Goal: Task Accomplishment & Management: Manage account settings

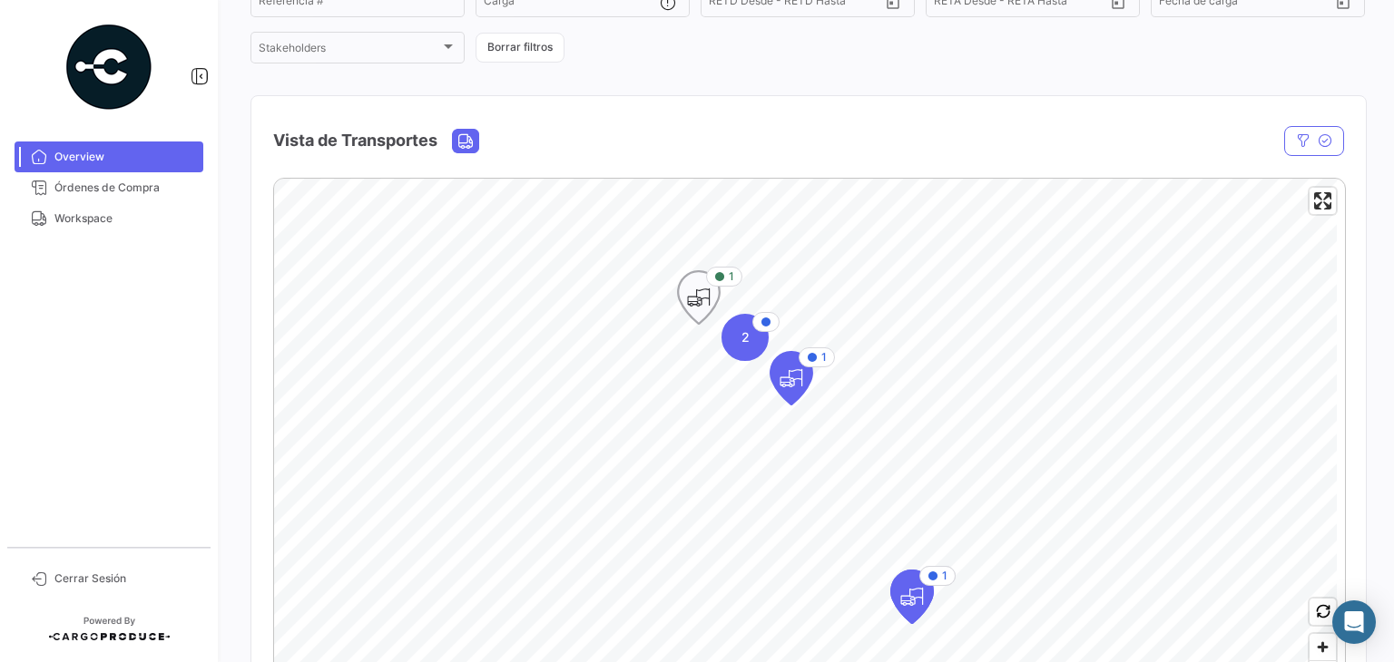
scroll to position [381, 0]
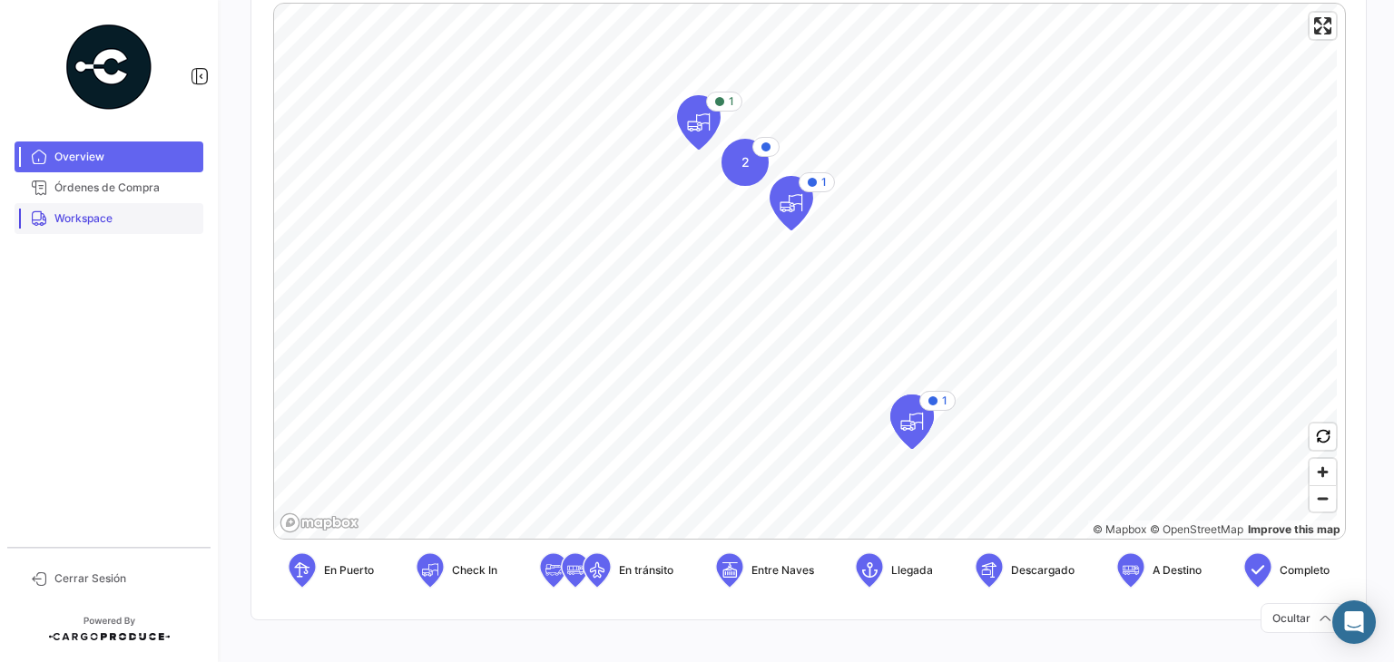
click at [76, 222] on span "Workspace" at bounding box center [125, 219] width 142 height 16
click at [96, 221] on span "Workspace" at bounding box center [125, 219] width 142 height 16
click at [109, 152] on span "Overview" at bounding box center [125, 157] width 142 height 16
click at [70, 219] on span "Workspace" at bounding box center [125, 219] width 142 height 16
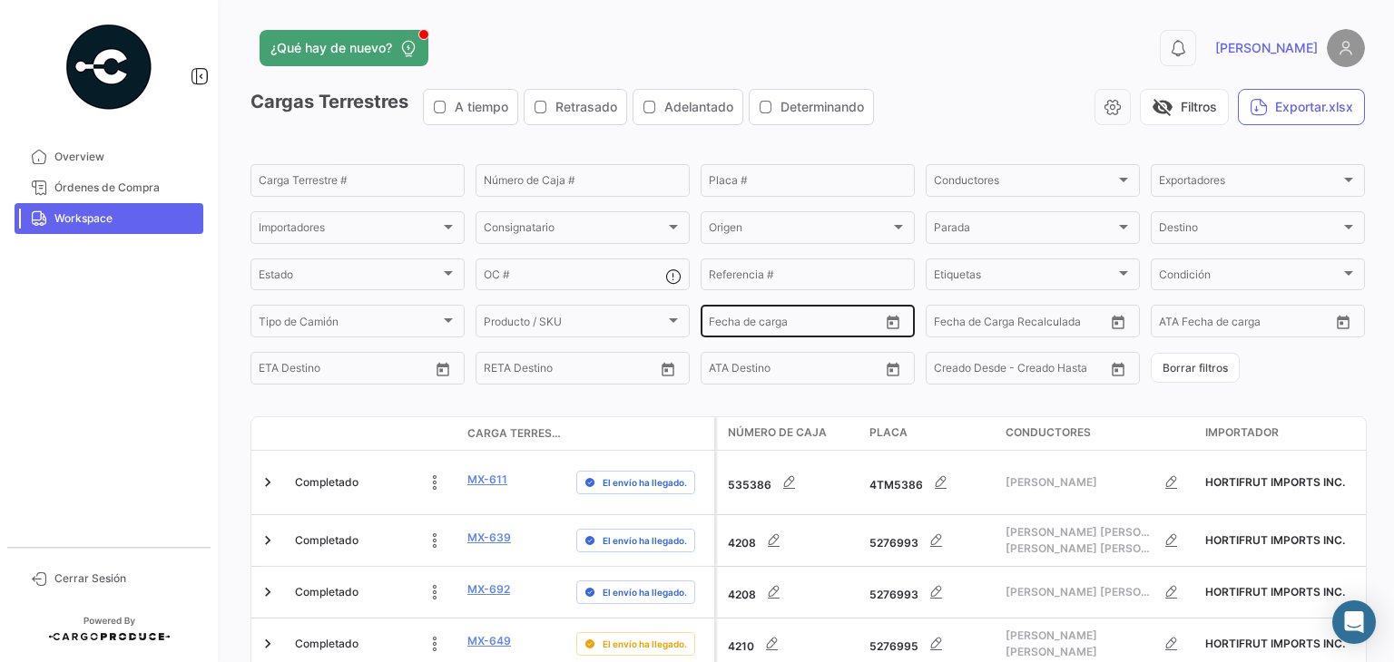
click at [828, 319] on div "Desde – Fecha de carga" at bounding box center [794, 319] width 171 height 35
click at [897, 326] on button "Open calendar" at bounding box center [892, 322] width 27 height 27
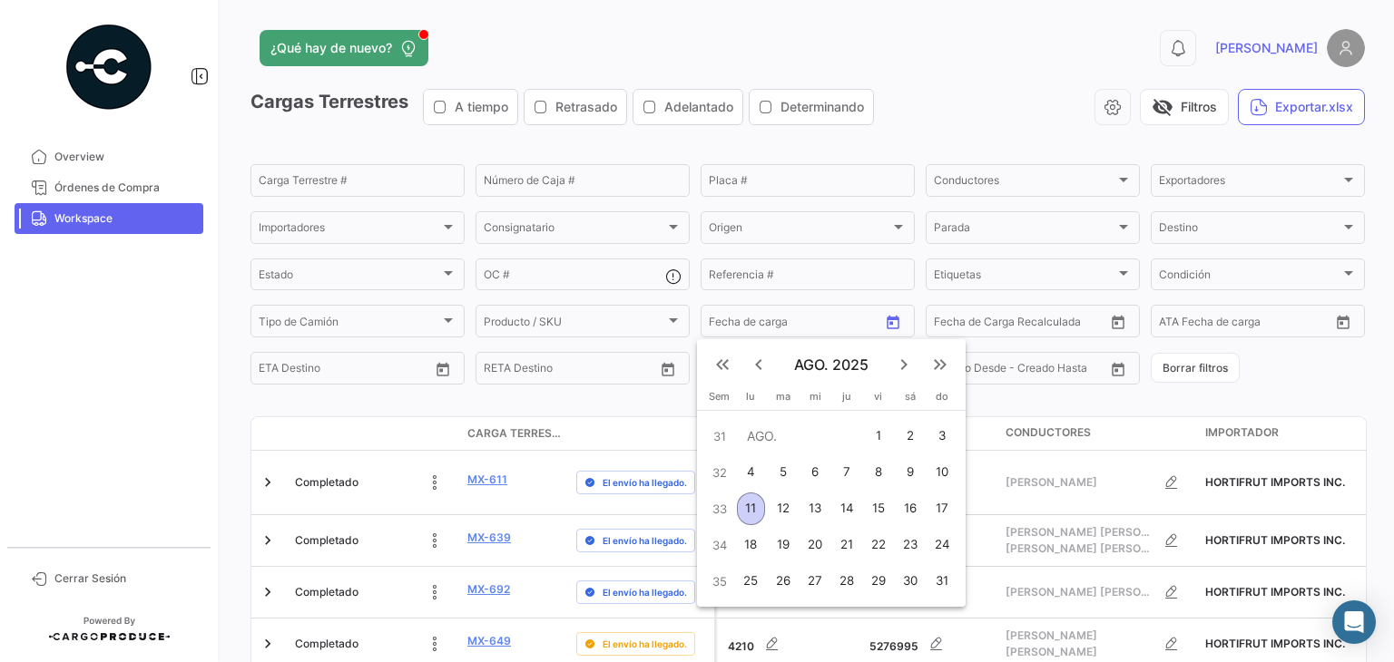
click at [757, 506] on div "11" at bounding box center [751, 509] width 28 height 33
type input "[DATE]"
click at [1114, 324] on div at bounding box center [697, 331] width 1394 height 662
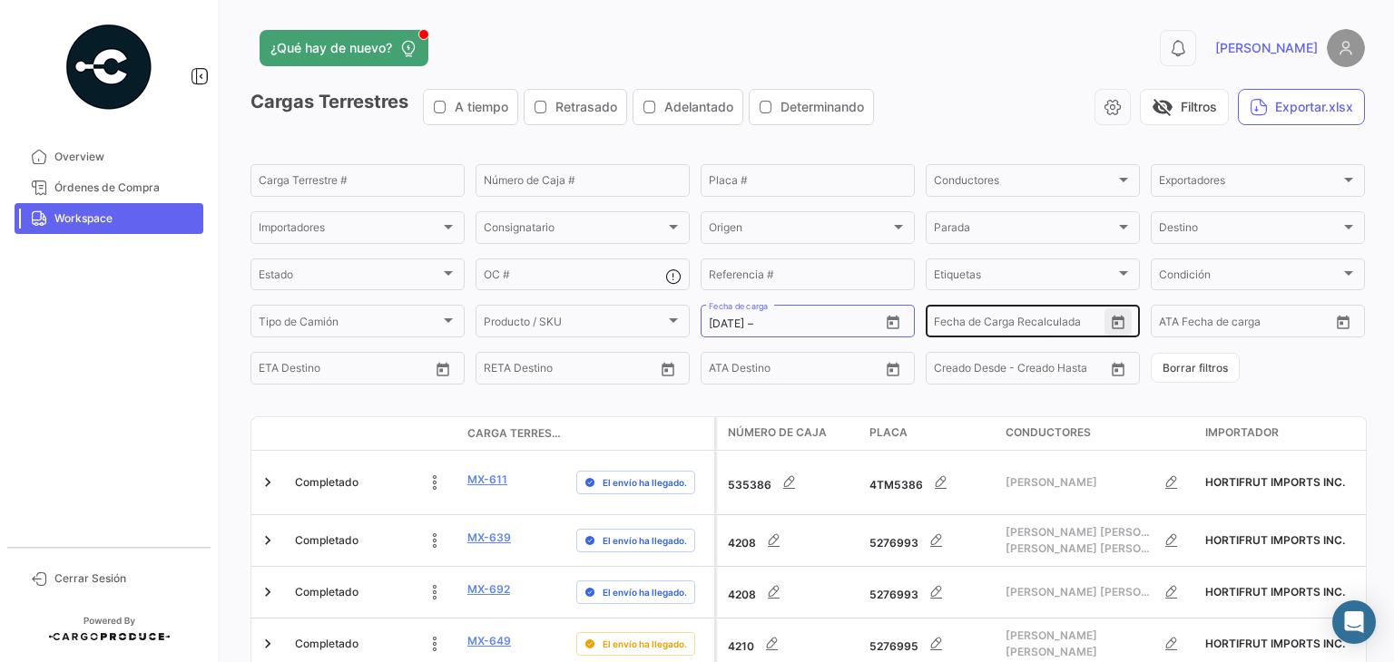
click at [1113, 322] on icon "Open calendar" at bounding box center [1118, 323] width 13 height 14
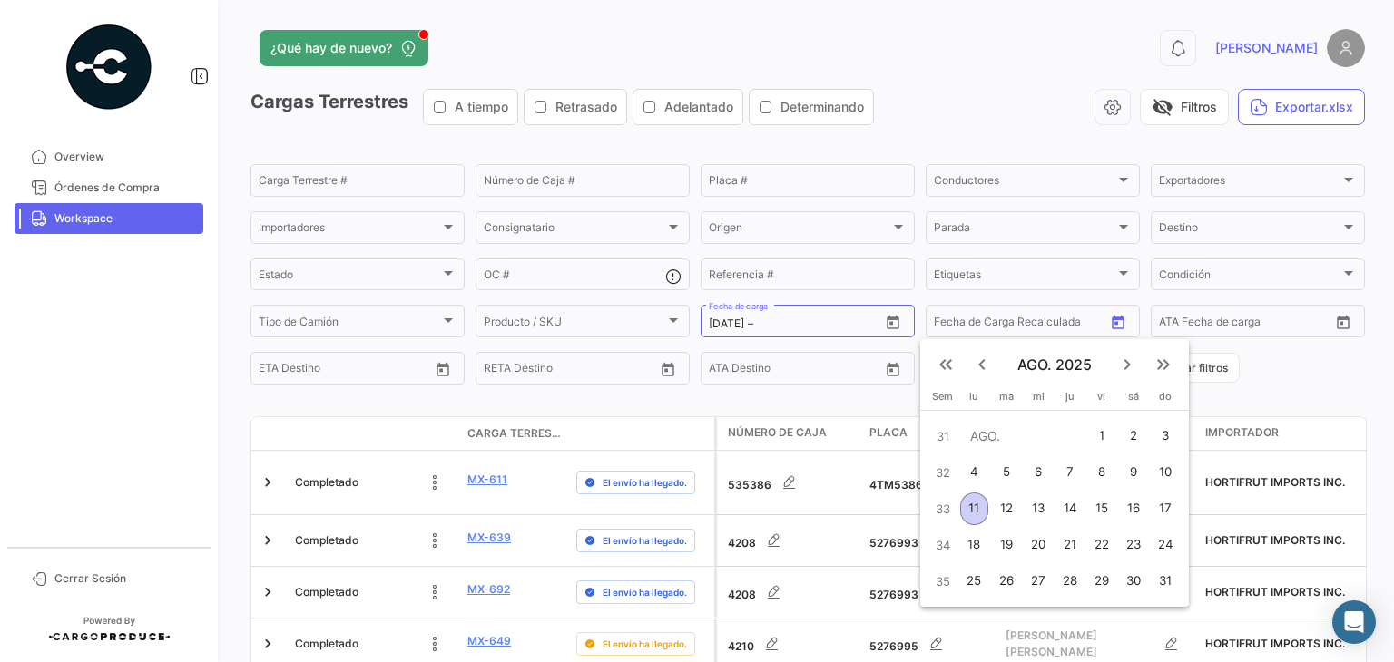
click at [1036, 505] on div "13" at bounding box center [1038, 509] width 29 height 33
type input "[DATE]"
click at [1309, 364] on div at bounding box center [697, 331] width 1394 height 662
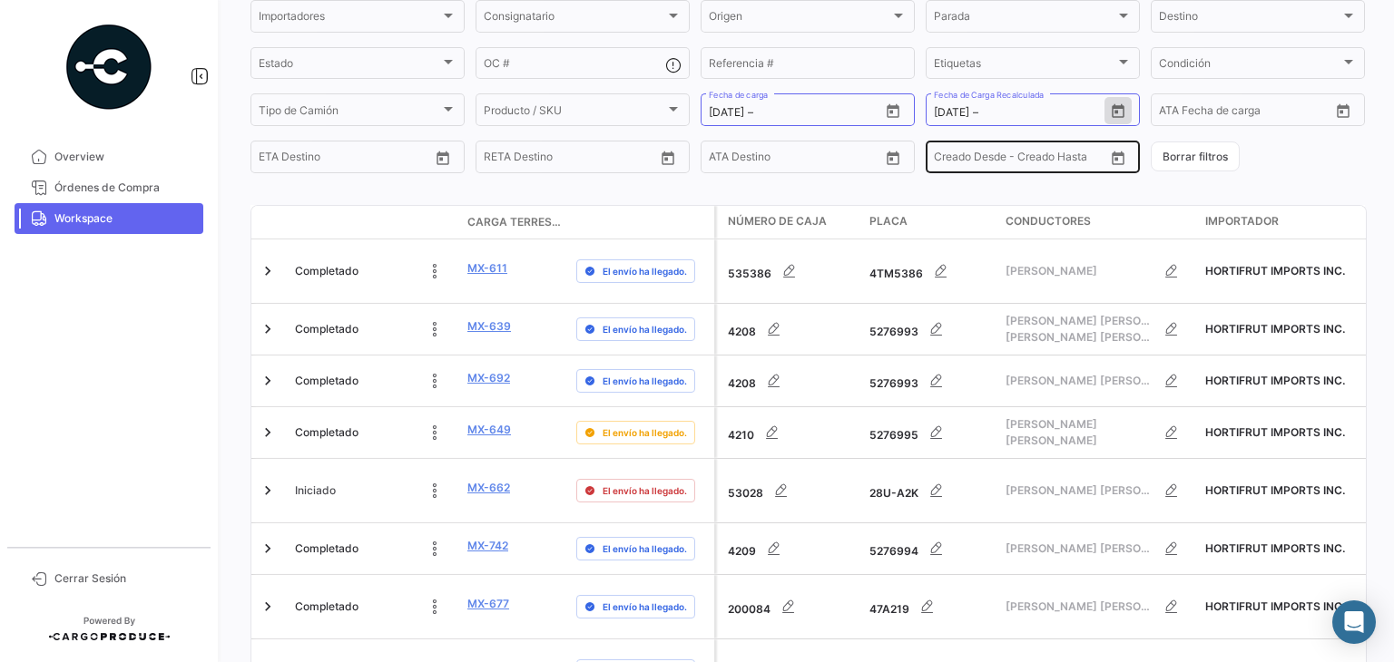
scroll to position [272, 0]
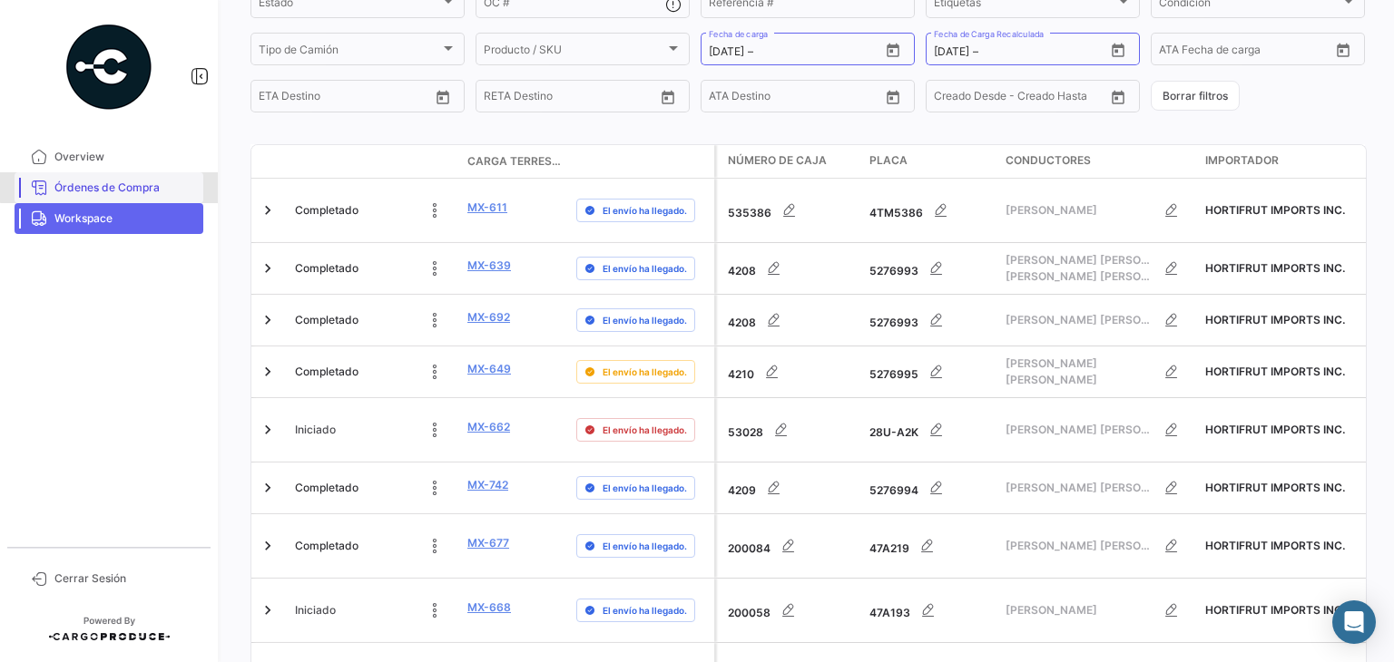
click at [116, 181] on span "Órdenes de Compra" at bounding box center [125, 188] width 142 height 16
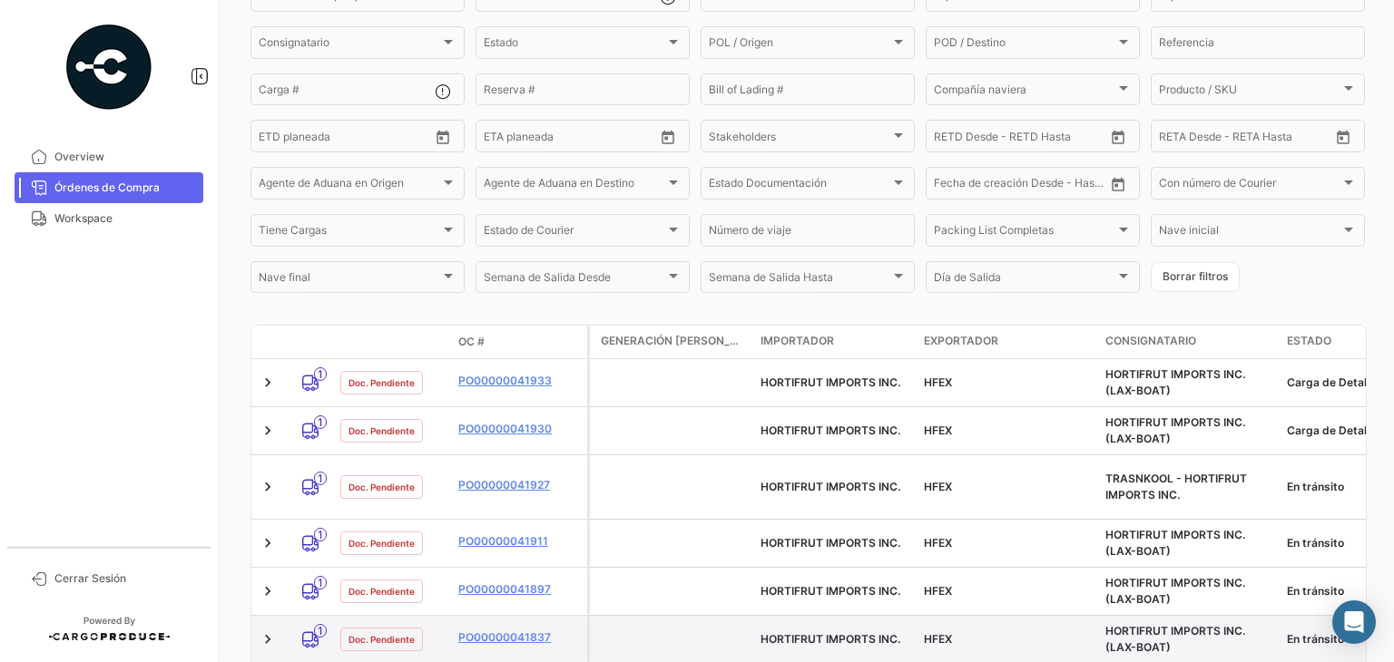
scroll to position [137, 0]
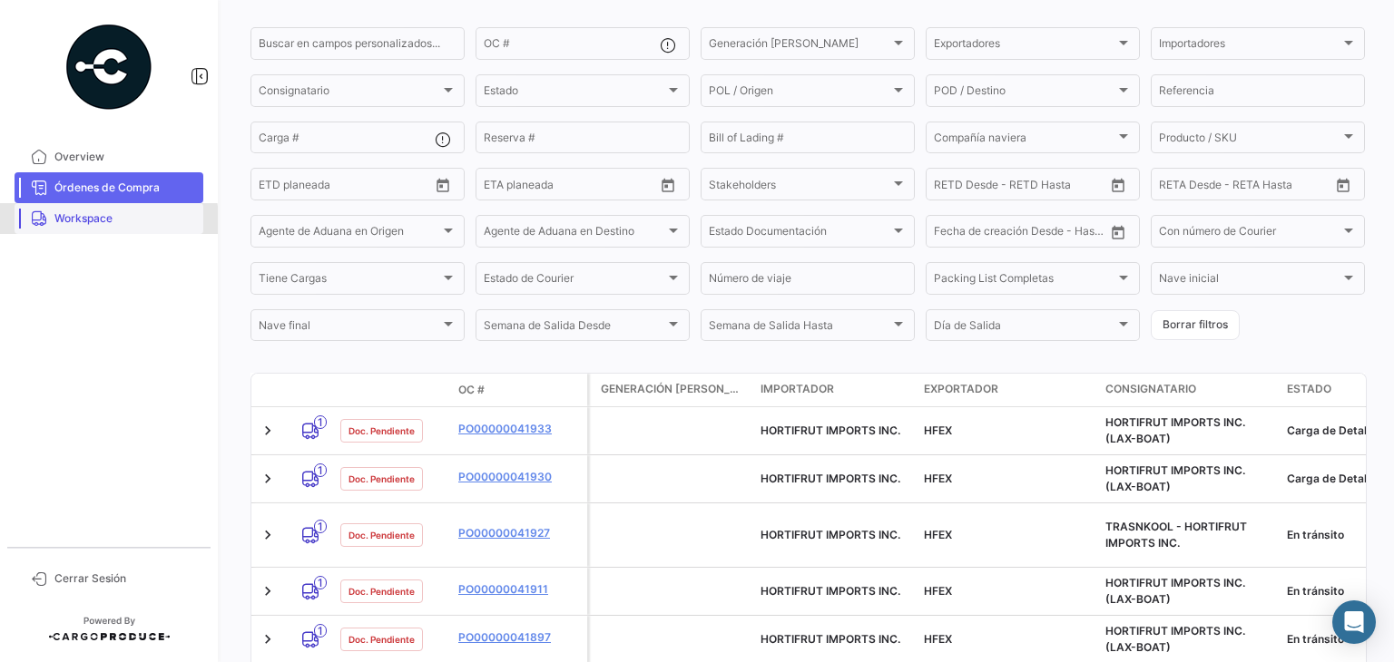
click at [64, 222] on span "Workspace" at bounding box center [125, 219] width 142 height 16
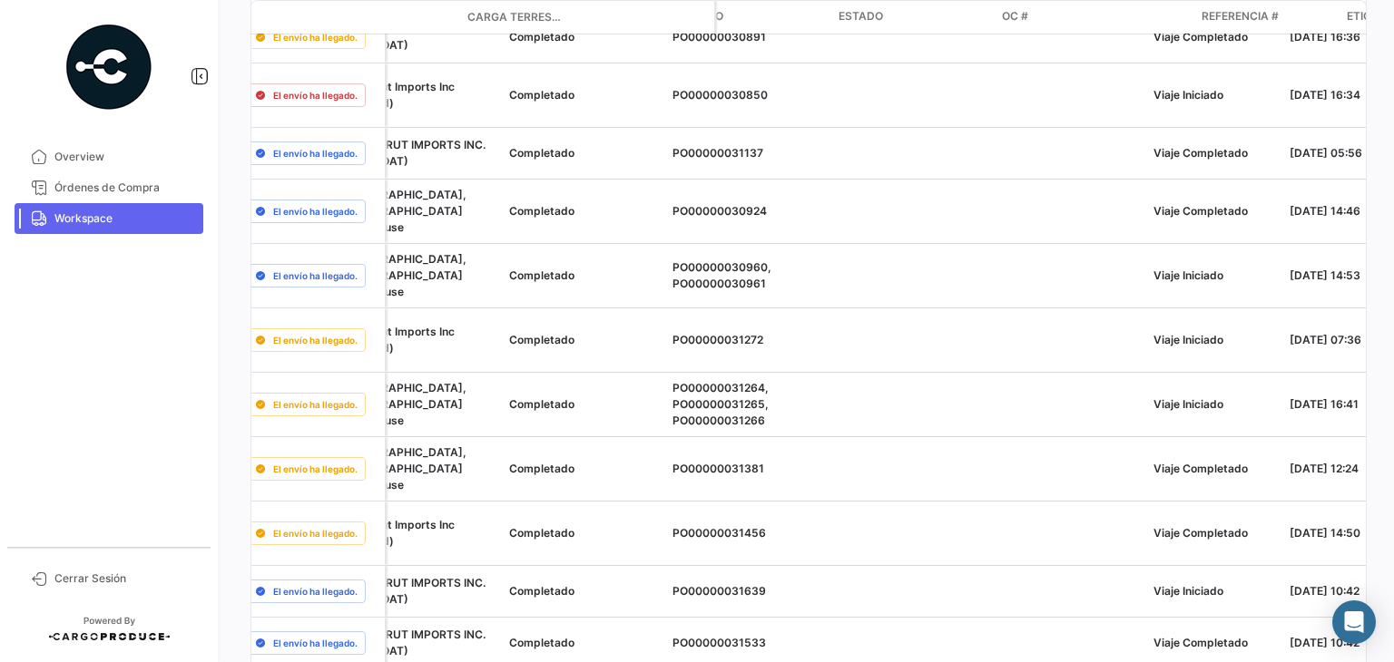
scroll to position [0, 2635]
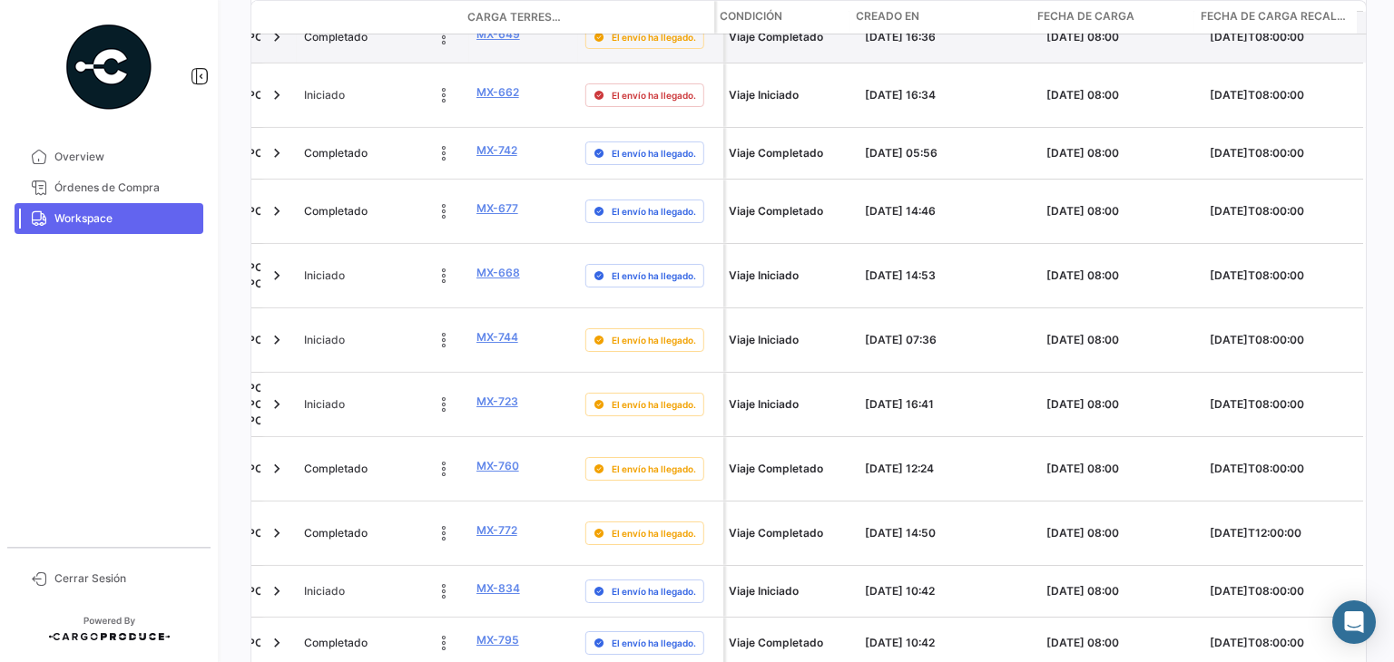
click at [1092, 40] on datatable-body-cell "[DATE] 08:00" at bounding box center [1120, 37] width 163 height 51
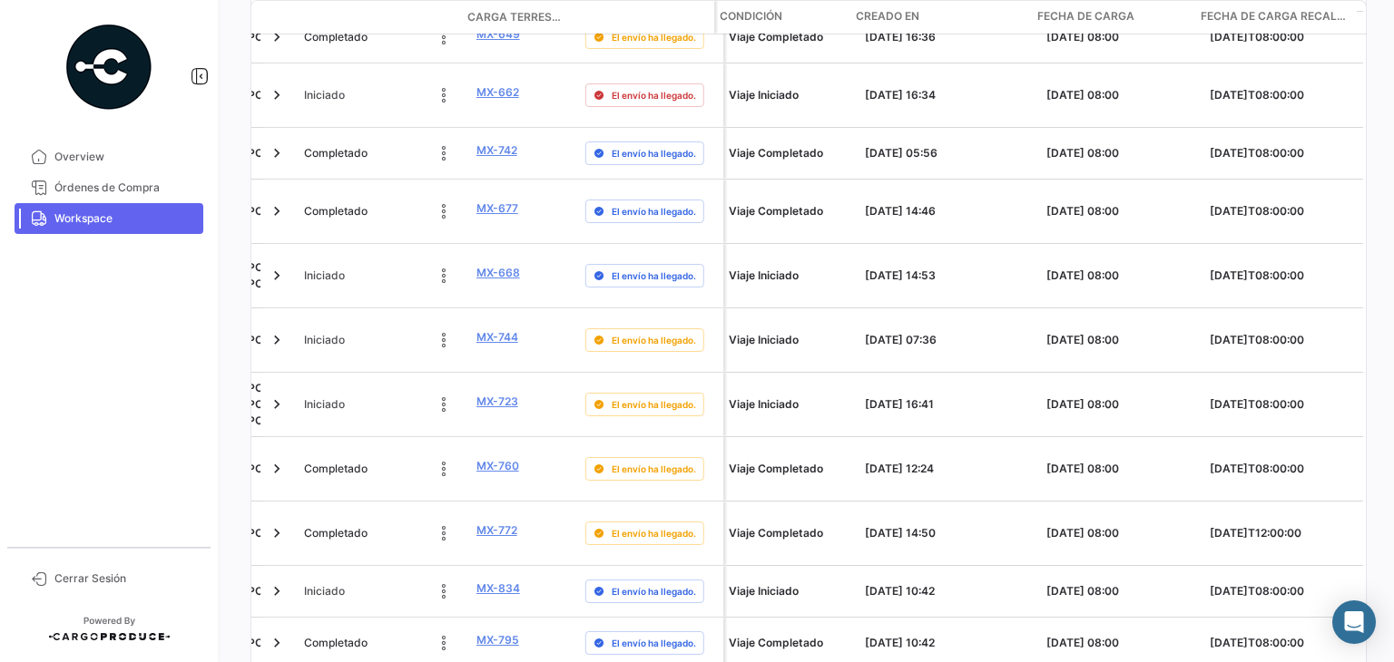
click at [1074, 14] on span "Fecha de carga" at bounding box center [1085, 16] width 97 height 16
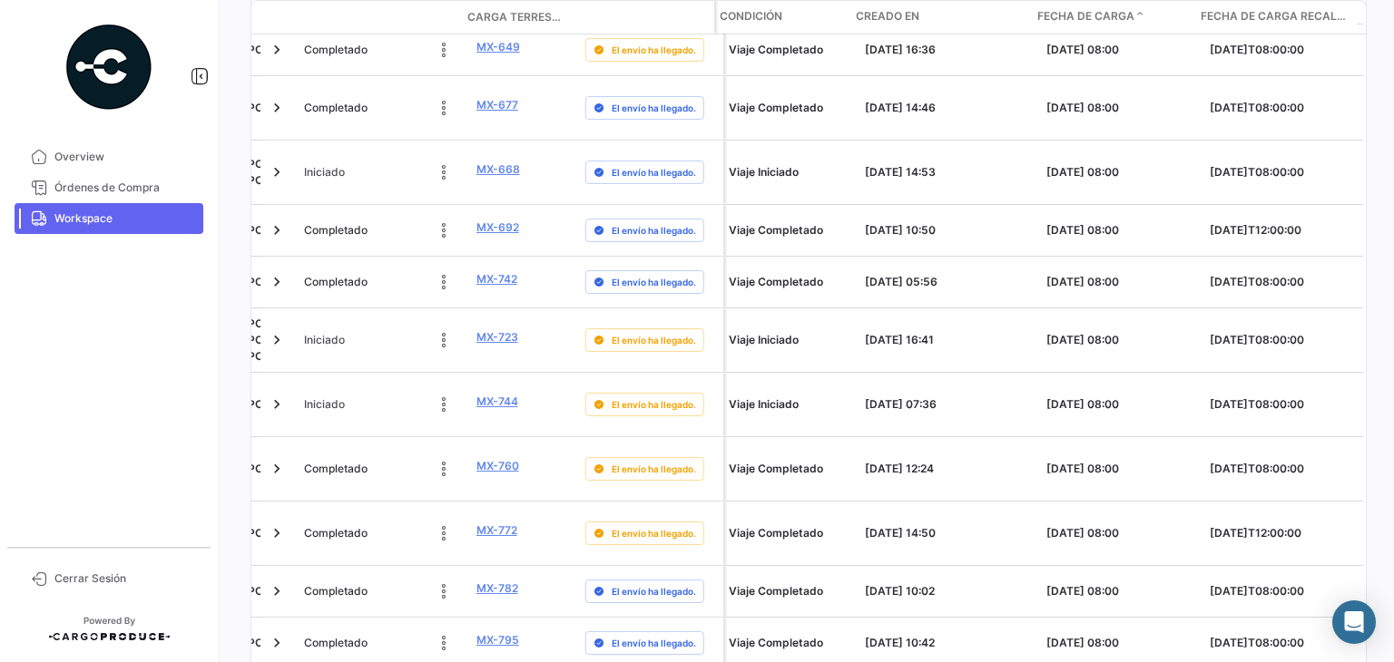
click at [1071, 15] on span "Fecha de carga" at bounding box center [1085, 16] width 97 height 16
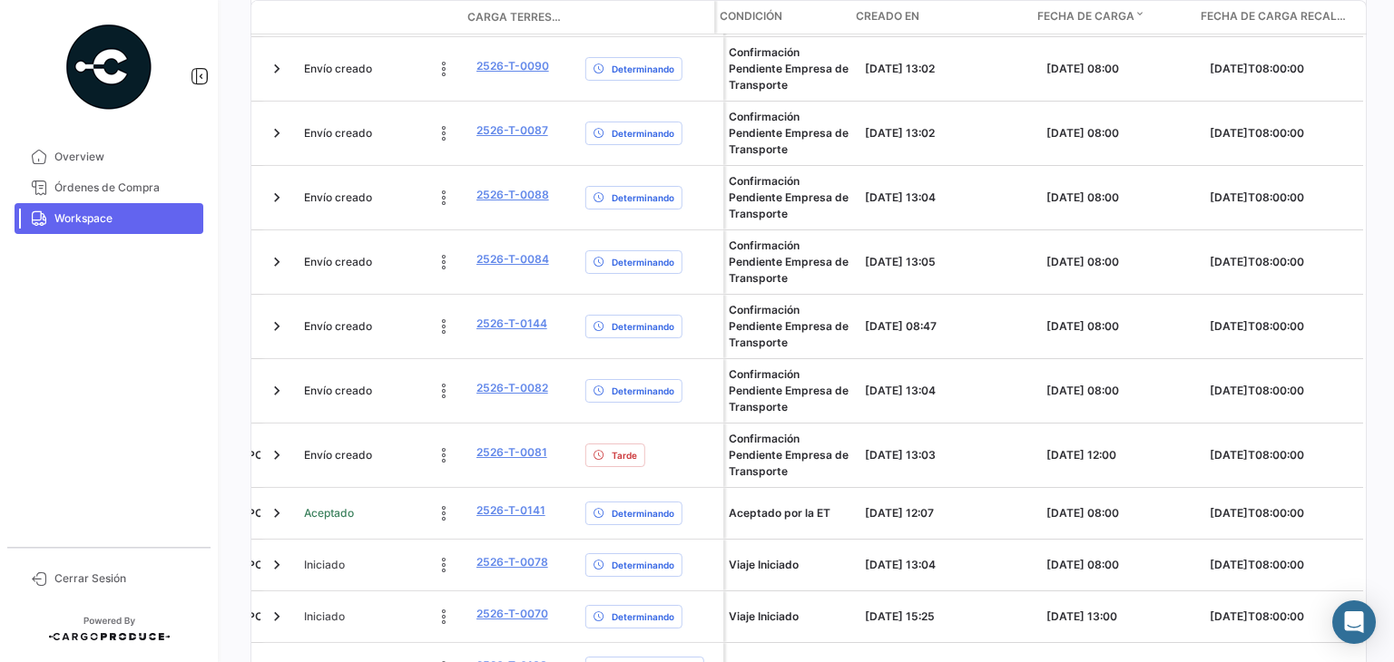
scroll to position [1106, 0]
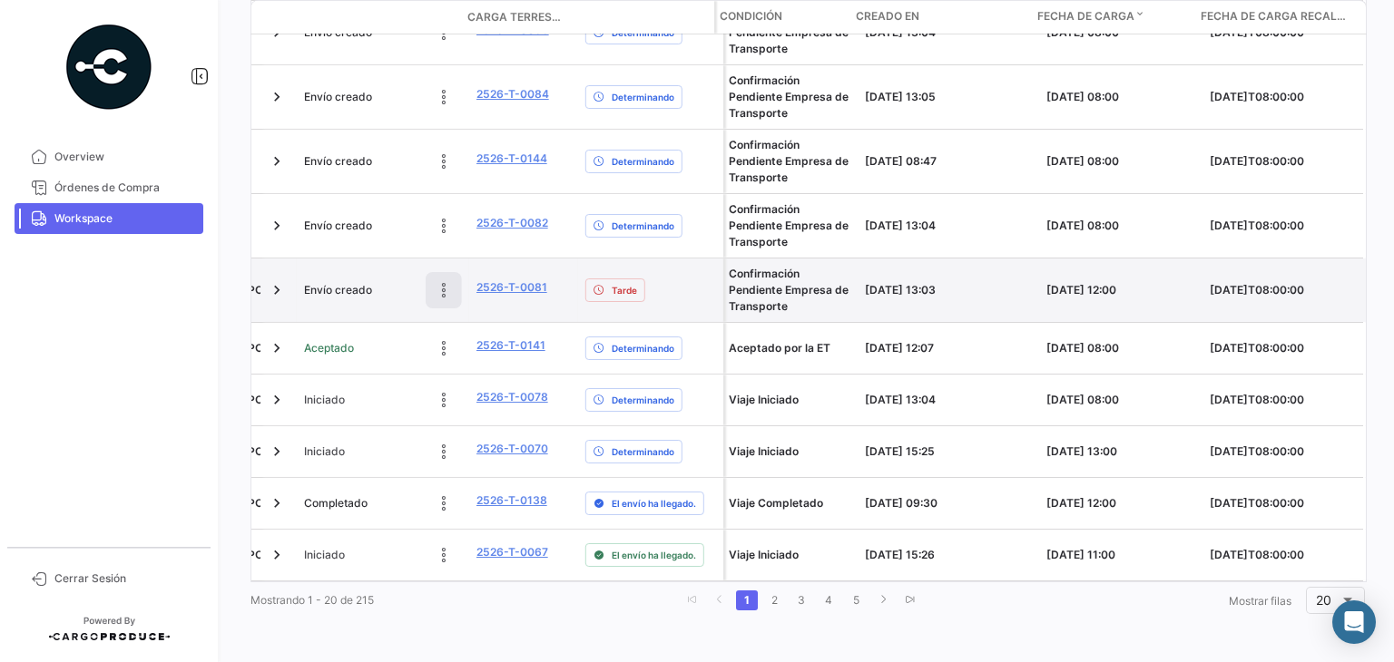
click at [435, 281] on icon at bounding box center [444, 290] width 18 height 18
click at [319, 281] on icon at bounding box center [322, 290] width 18 height 18
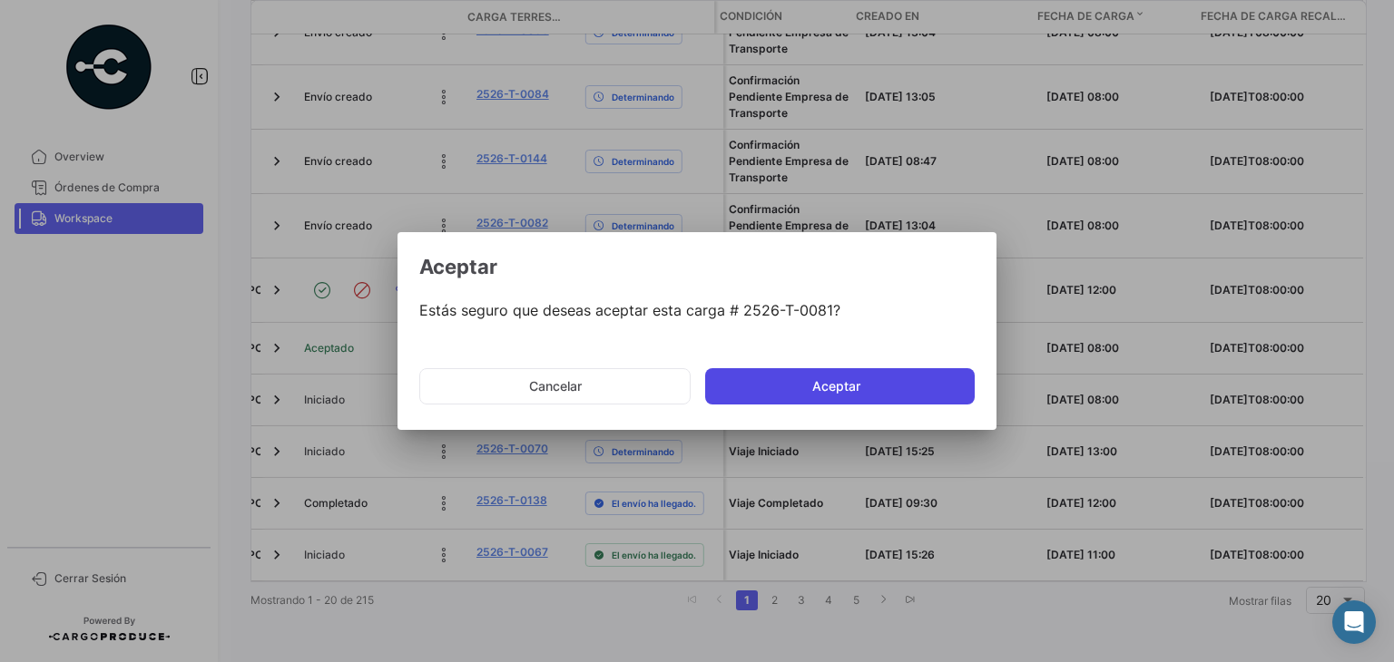
click at [839, 390] on button "Aceptar" at bounding box center [840, 386] width 270 height 36
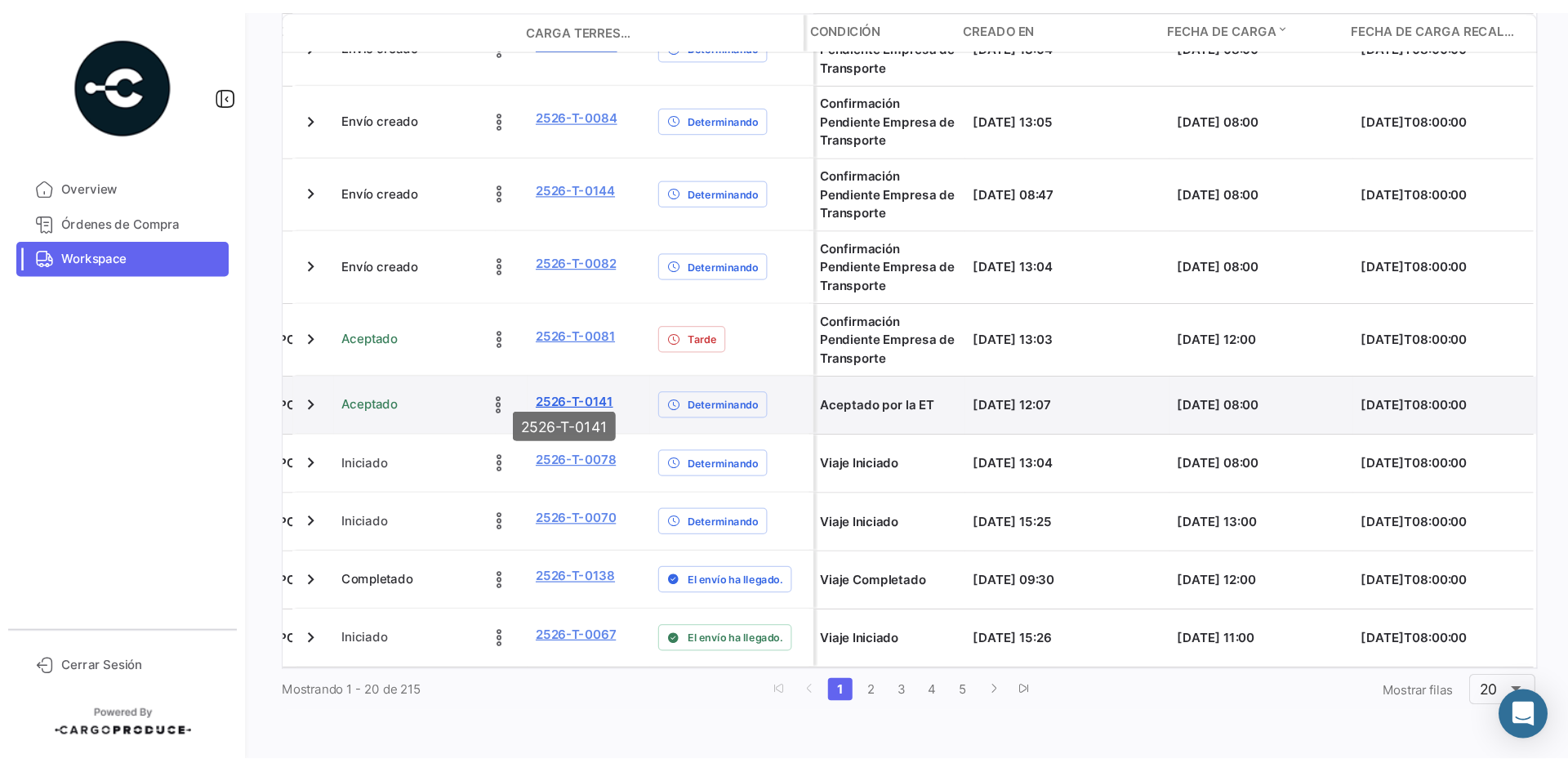
scroll to position [983, 0]
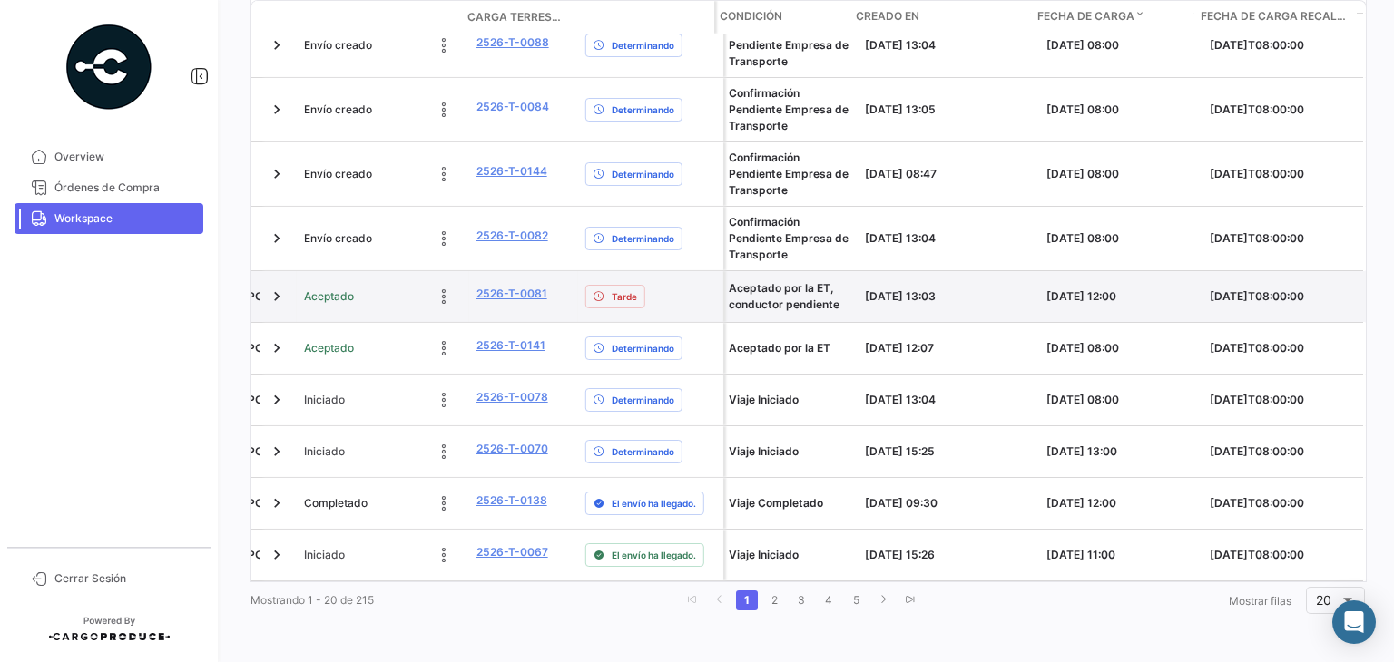
drag, startPoint x: 441, startPoint y: 290, endPoint x: 405, endPoint y: 284, distance: 36.9
click at [405, 284] on div "Aceptado" at bounding box center [383, 297] width 158 height 36
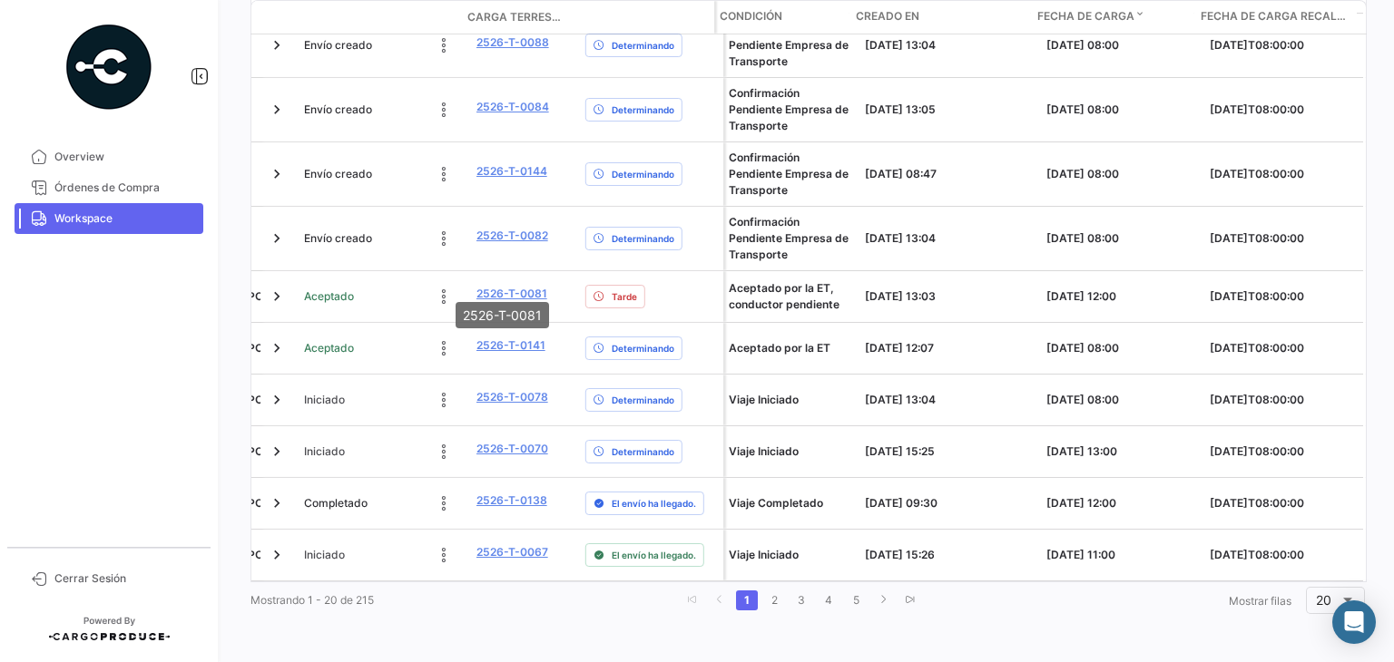
drag, startPoint x: 505, startPoint y: 295, endPoint x: 491, endPoint y: 295, distance: 14.5
drag, startPoint x: 491, startPoint y: 295, endPoint x: 477, endPoint y: 291, distance: 14.1
drag, startPoint x: 477, startPoint y: 291, endPoint x: 463, endPoint y: 291, distance: 14.5
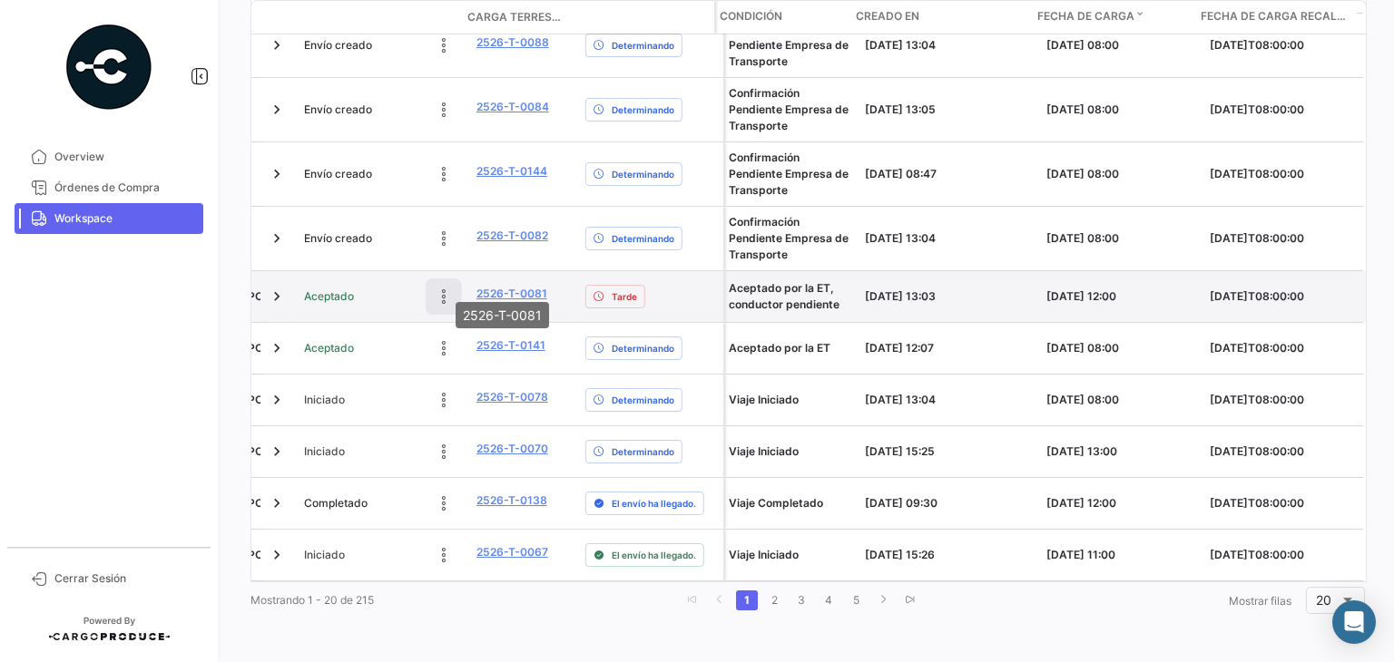
drag, startPoint x: 463, startPoint y: 291, endPoint x: 450, endPoint y: 290, distance: 12.7
click at [449, 290] on body "Overview Órdenes de Compra Workspace Cerrar Sesión ¿Qué hay de nuevo? 0 [PERSON…" at bounding box center [697, 331] width 1394 height 662
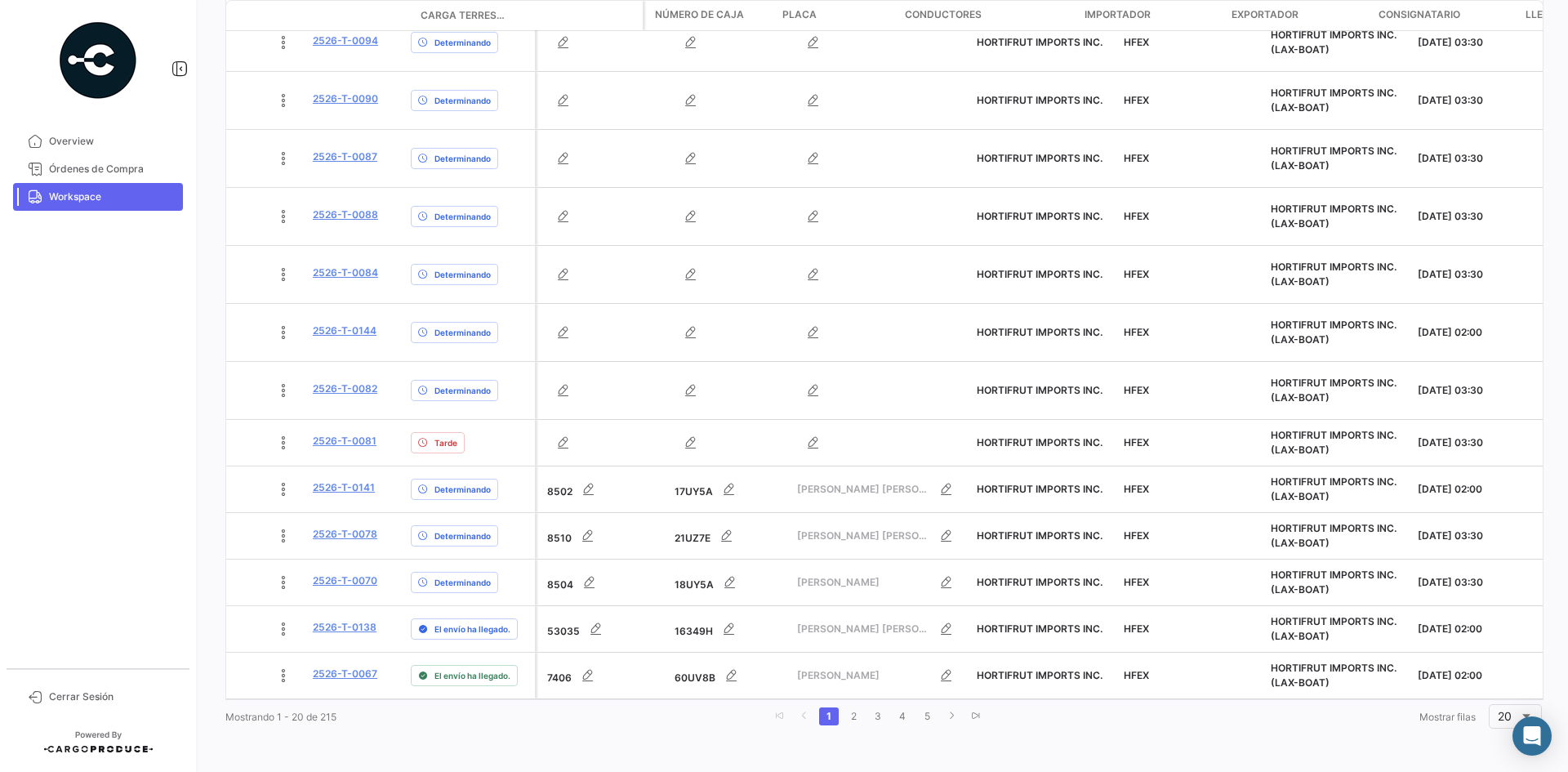
scroll to position [0, 0]
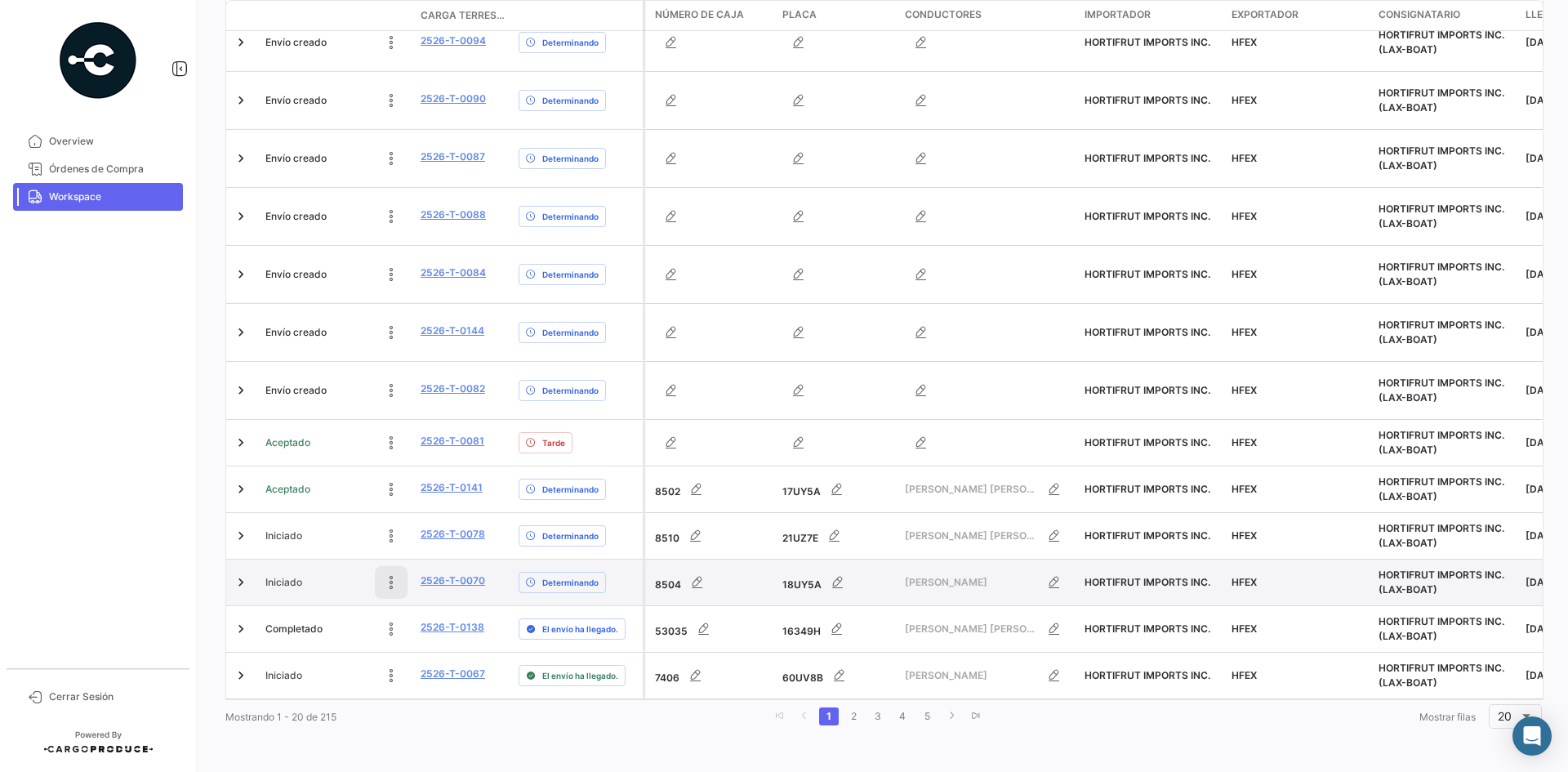
click at [386, 574] on icon at bounding box center [392, 582] width 16 height 16
click at [460, 573] on link "2526-T-0070" at bounding box center [453, 580] width 65 height 14
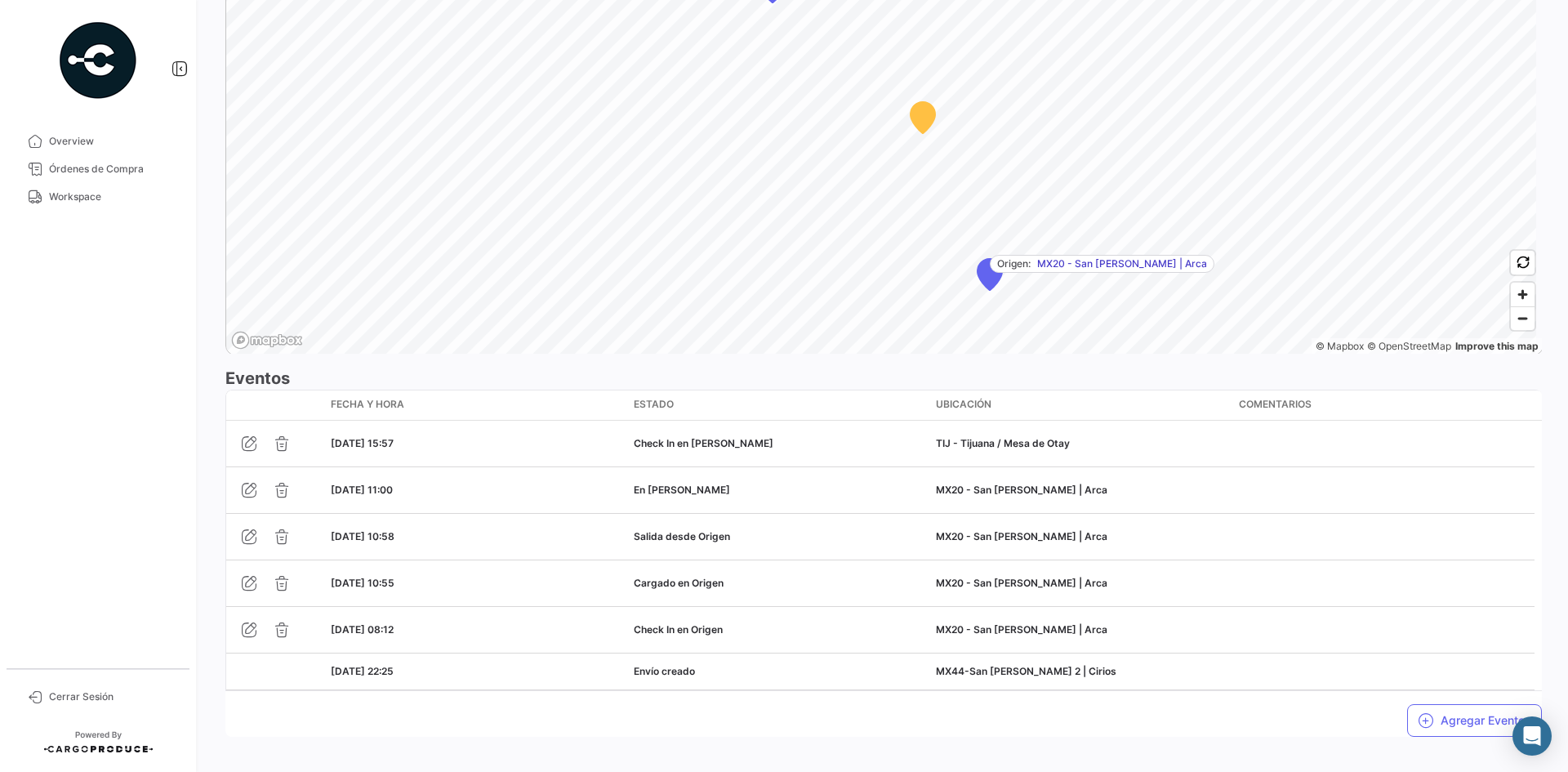
scroll to position [1136, 0]
